Goal: Complete application form

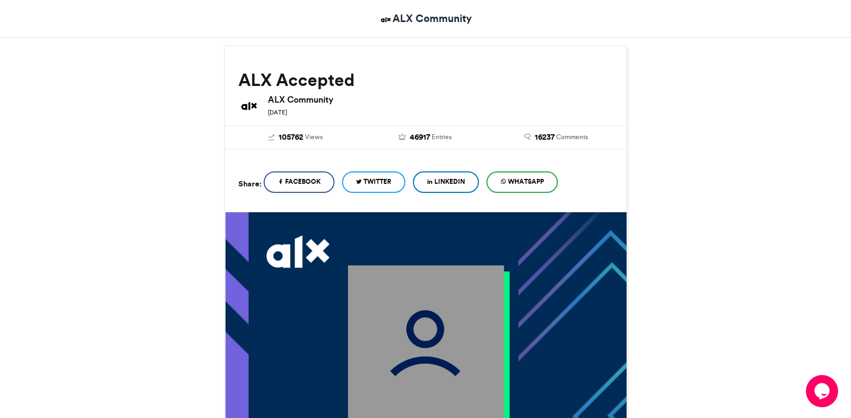
click at [537, 185] on span "WhatsApp" at bounding box center [526, 182] width 36 height 10
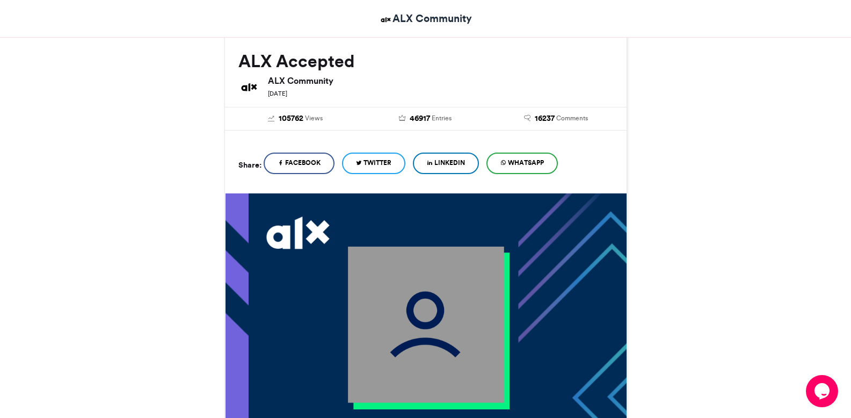
scroll to position [147, 0]
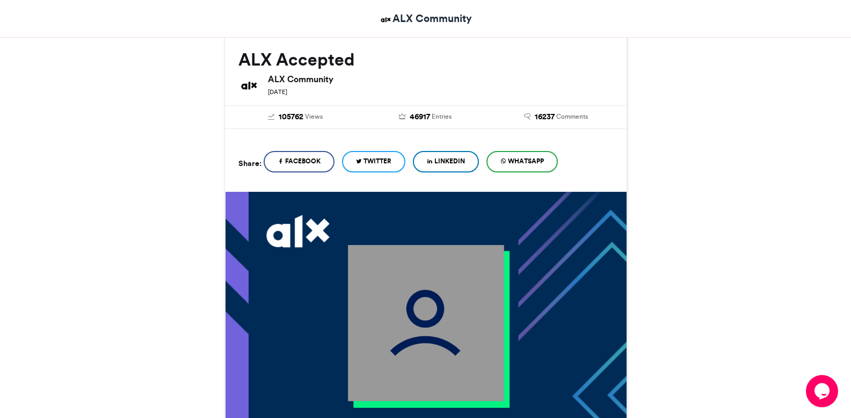
click at [316, 164] on span "Facebook" at bounding box center [302, 161] width 35 height 10
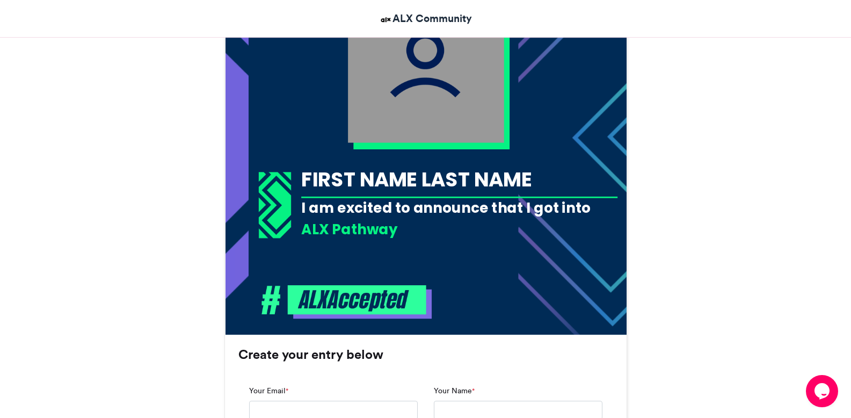
scroll to position [407, 0]
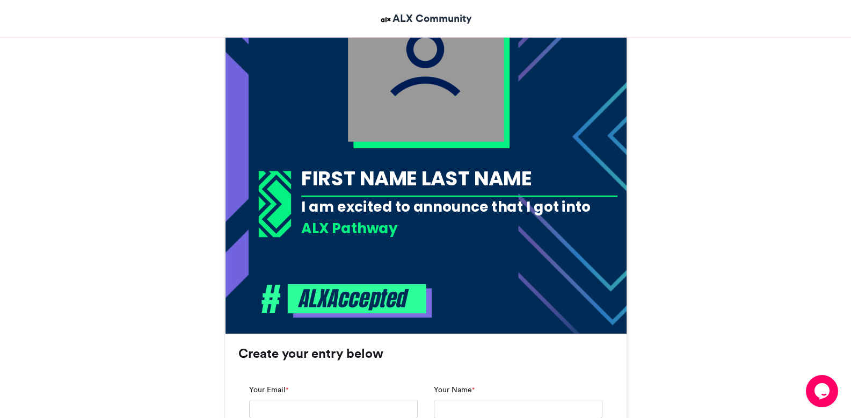
click at [485, 164] on div "FIRST NAME LAST NAME" at bounding box center [459, 178] width 316 height 28
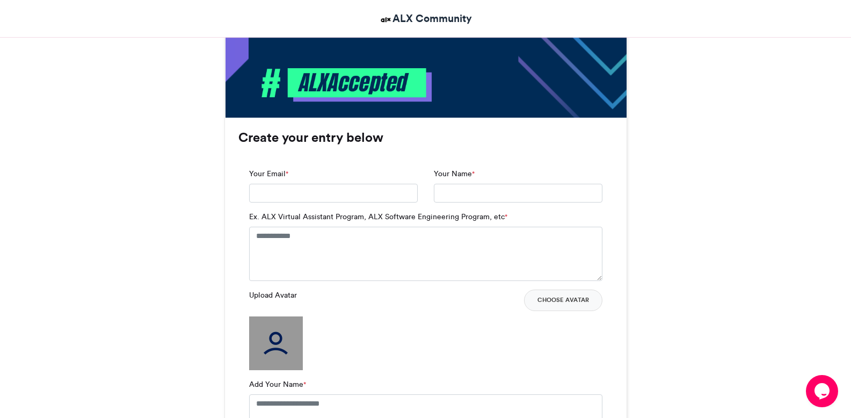
scroll to position [632, 0]
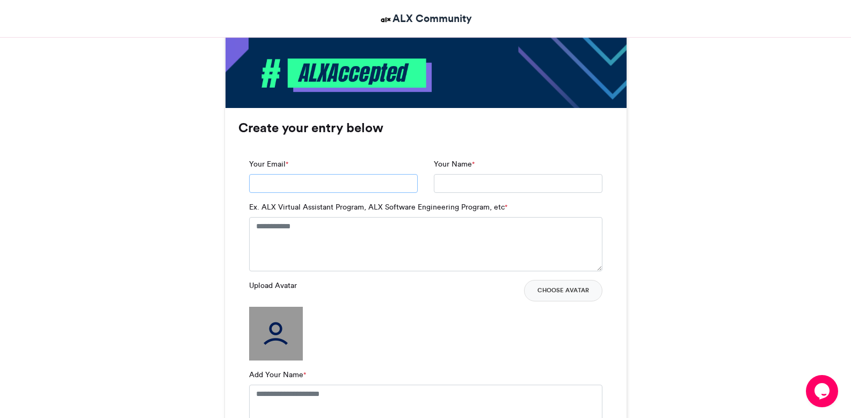
click at [374, 181] on input "Your Email *" at bounding box center [333, 183] width 169 height 19
type input "**********"
type input "*"
type input "**********"
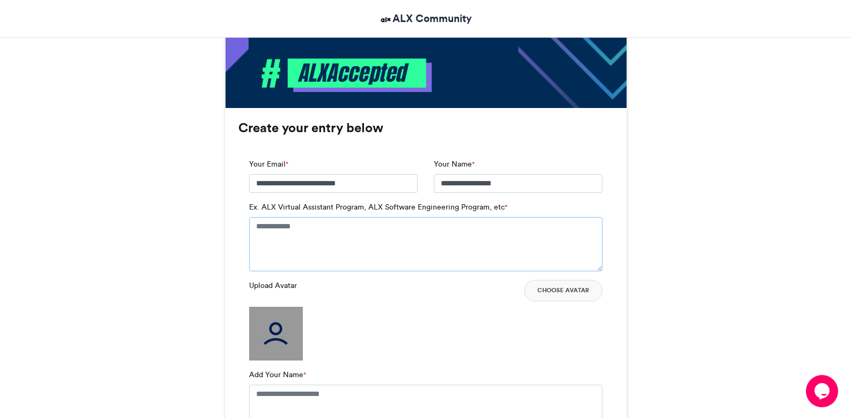
click at [322, 228] on textarea "Ex. ALX Virtual Assistant Program, ALX Software Engineering Program, etc *" at bounding box center [425, 244] width 353 height 54
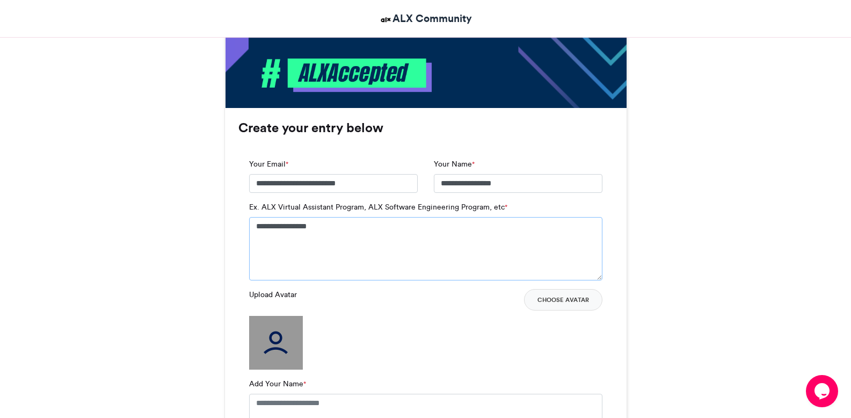
type textarea "**********"
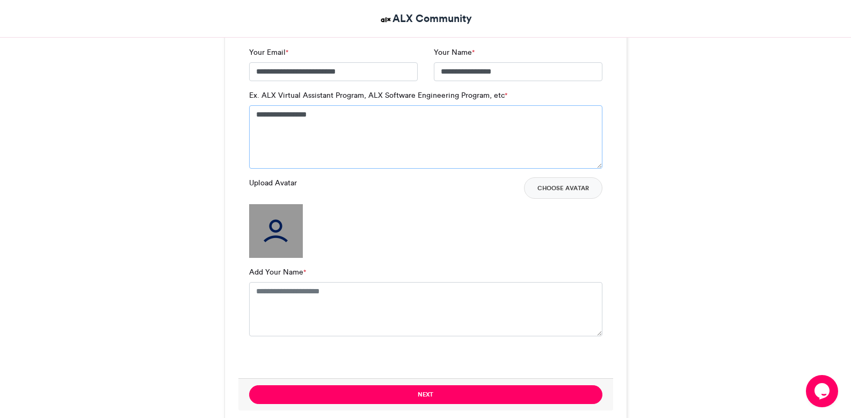
scroll to position [757, 0]
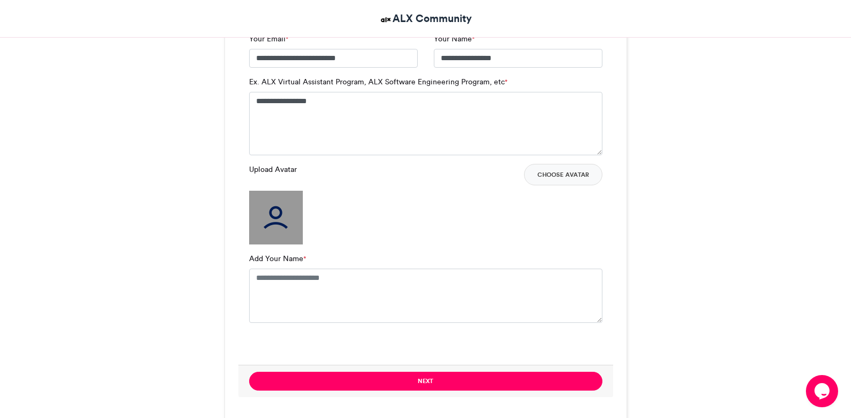
click at [277, 229] on img at bounding box center [276, 218] width 54 height 54
click at [562, 179] on button "Choose Avatar" at bounding box center [563, 174] width 78 height 21
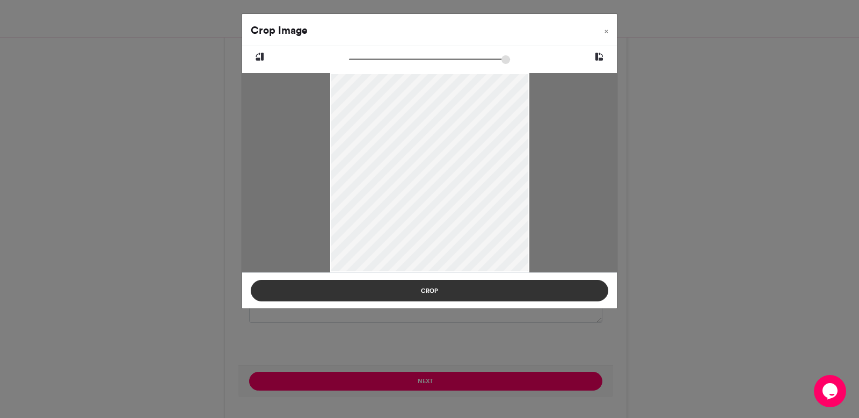
click at [491, 301] on button "Crop" at bounding box center [430, 290] width 358 height 21
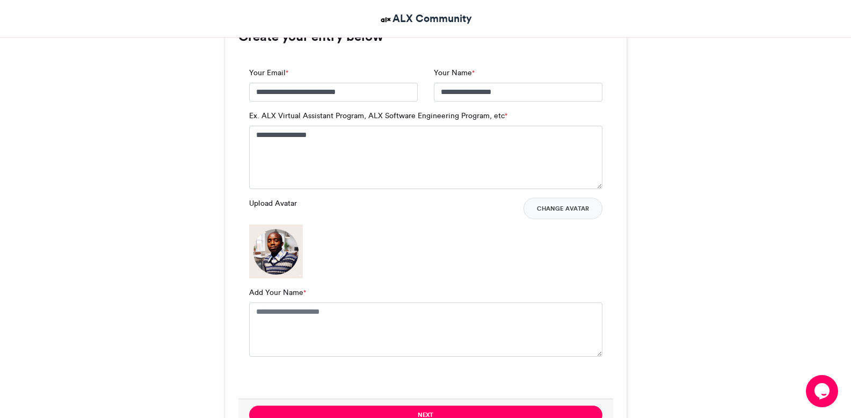
scroll to position [805, 0]
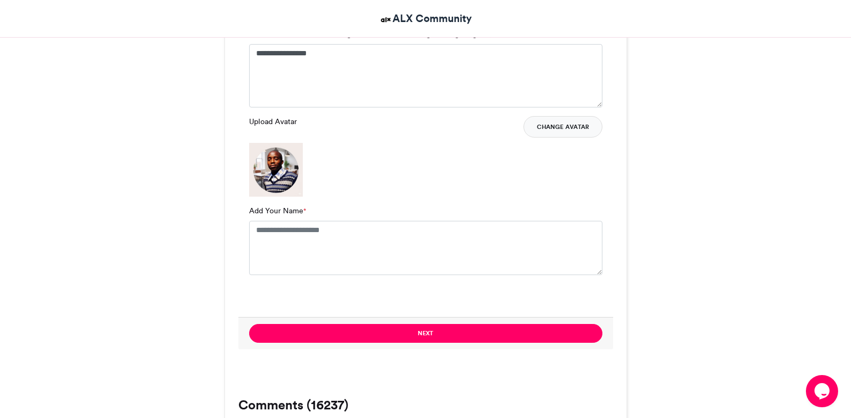
click at [539, 117] on button "Change Avatar" at bounding box center [563, 126] width 79 height 21
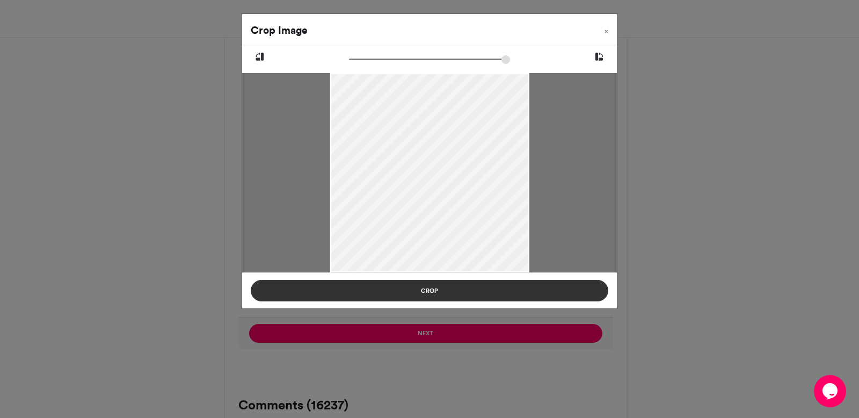
click at [461, 293] on button "Crop" at bounding box center [430, 290] width 358 height 21
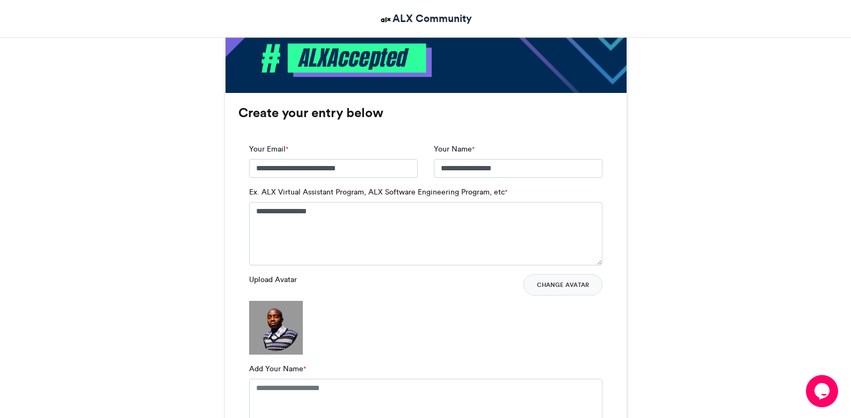
scroll to position [697, 0]
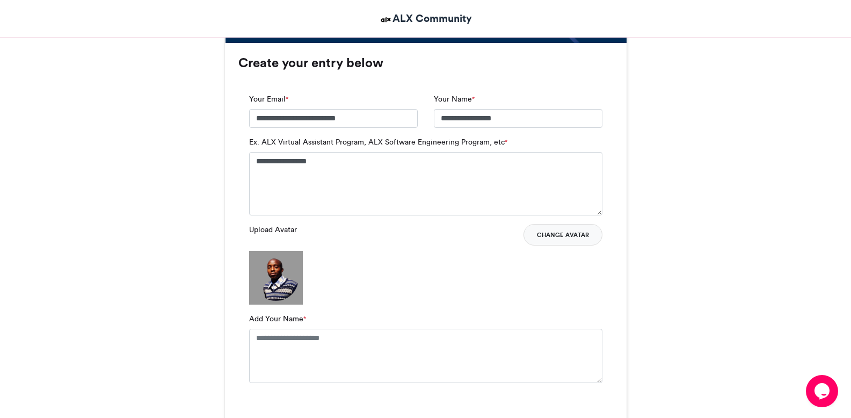
click at [559, 239] on button "Change Avatar" at bounding box center [563, 234] width 79 height 21
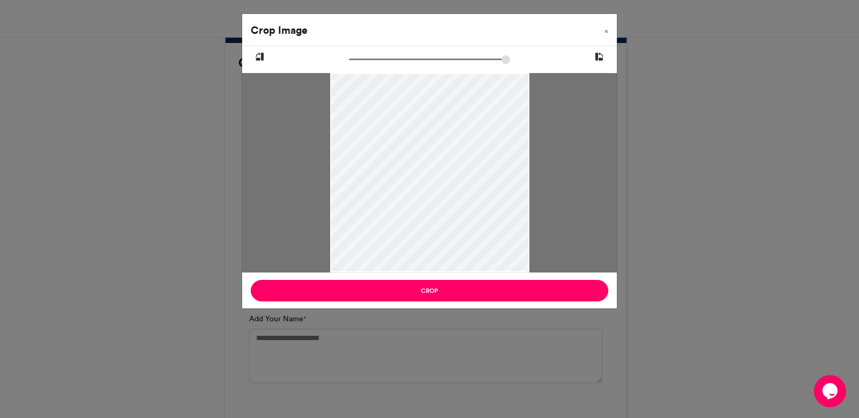
click at [517, 303] on div "Crop" at bounding box center [429, 290] width 375 height 36
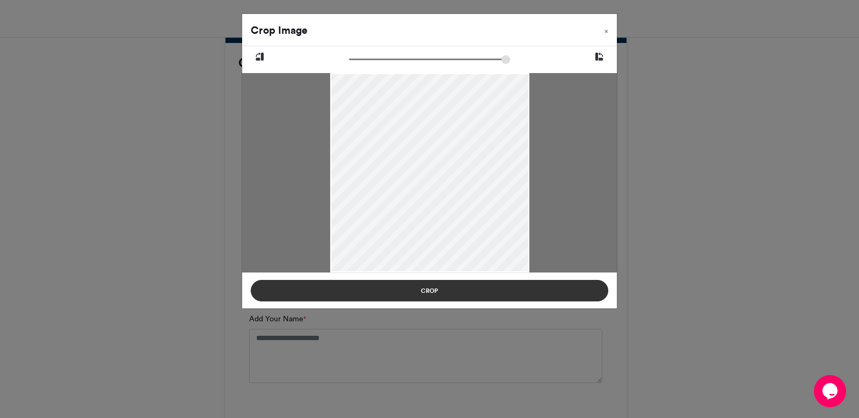
click at [511, 287] on button "Crop" at bounding box center [430, 290] width 358 height 21
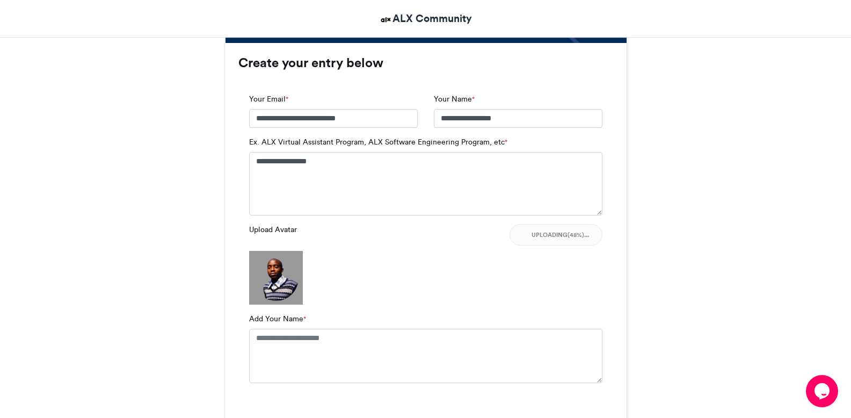
scroll to position [706, 0]
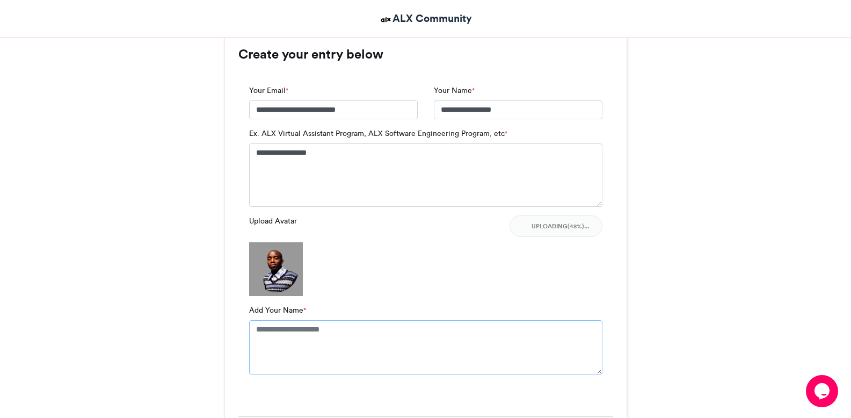
click at [426, 331] on textarea "Add Your Name *" at bounding box center [425, 347] width 353 height 54
type textarea "*******"
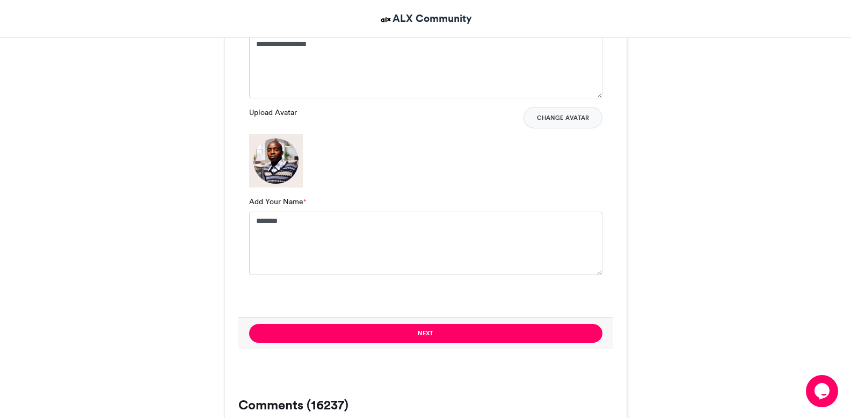
scroll to position [958, 0]
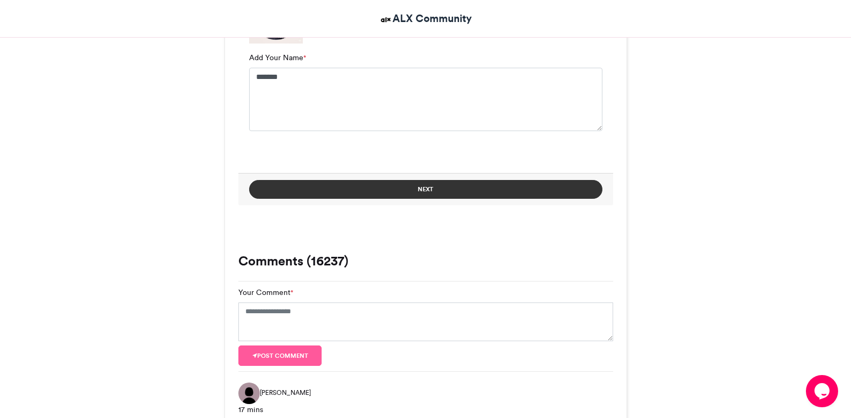
click at [438, 196] on button "Next" at bounding box center [425, 189] width 353 height 19
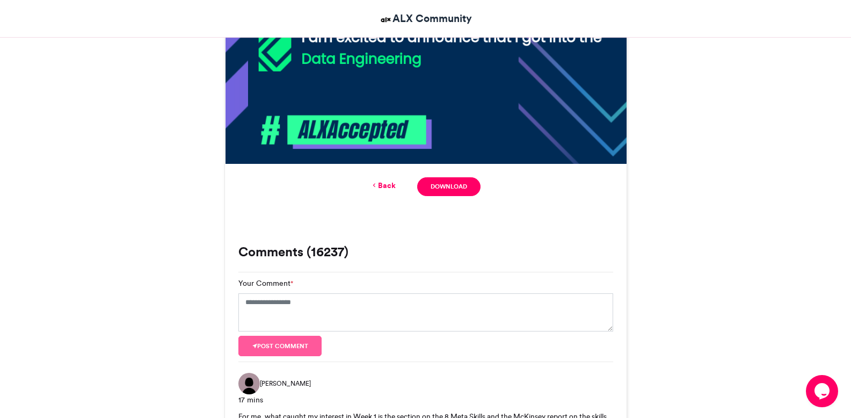
scroll to position [518, 0]
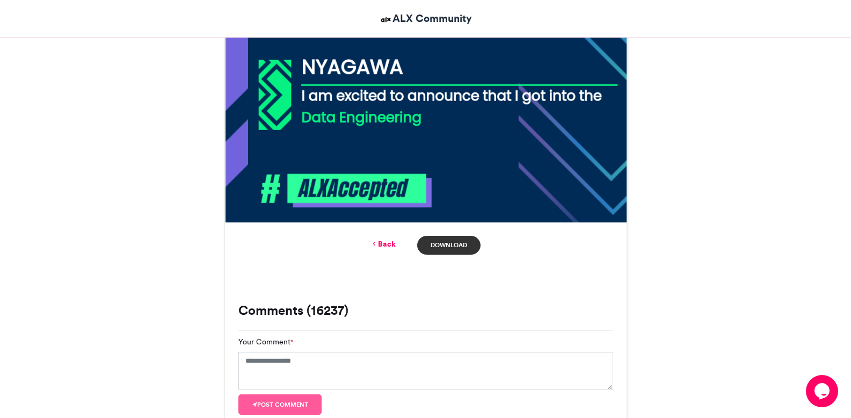
click at [454, 244] on link "Download" at bounding box center [448, 245] width 63 height 19
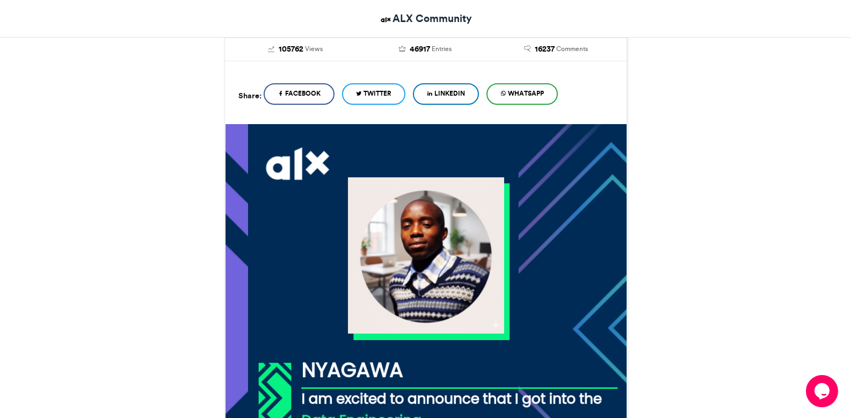
scroll to position [206, 0]
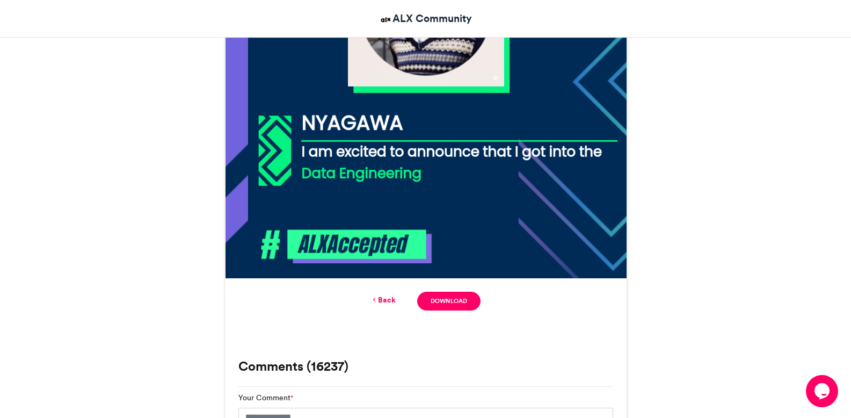
scroll to position [0, 0]
